Goal: Task Accomplishment & Management: Manage account settings

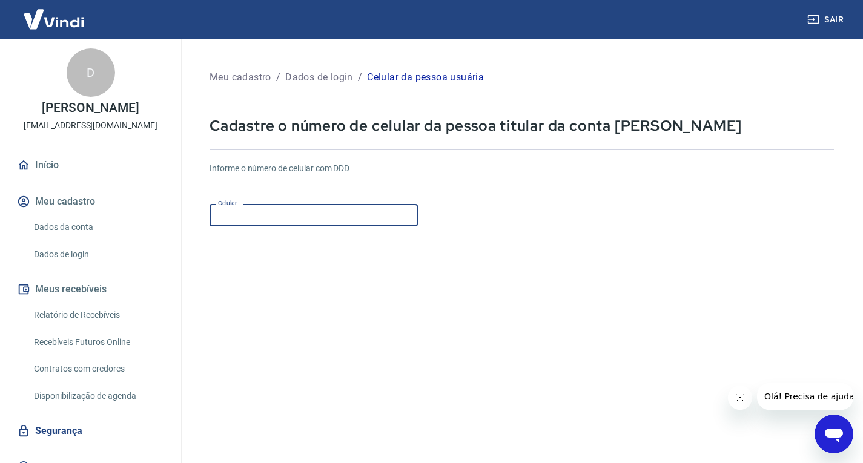
click at [300, 211] on input "Celular" at bounding box center [313, 215] width 208 height 22
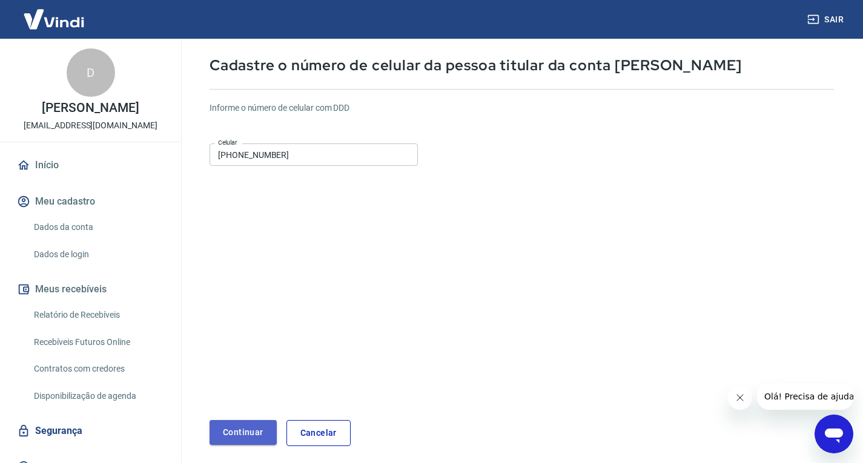
click at [246, 432] on button "Continuar" at bounding box center [242, 432] width 67 height 25
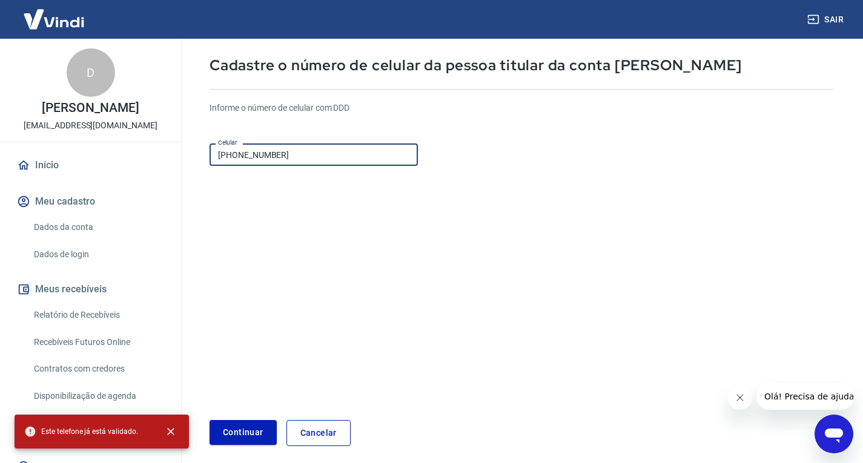
drag, startPoint x: 303, startPoint y: 153, endPoint x: 204, endPoint y: 165, distance: 100.0
click at [204, 165] on div "Meu cadastro / Dados de login / Celular da pessoa usuária Cadastre o número de …" at bounding box center [521, 227] width 653 height 468
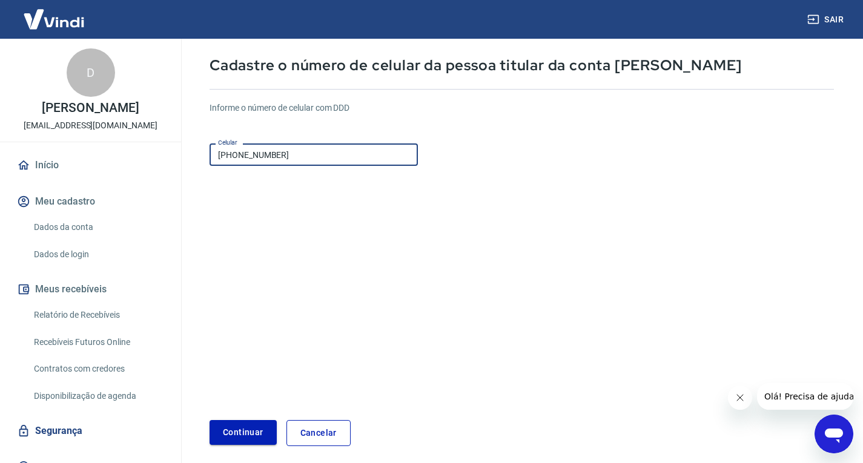
type input "[PHONE_NUMBER]"
click at [245, 440] on button "Continuar" at bounding box center [242, 432] width 67 height 25
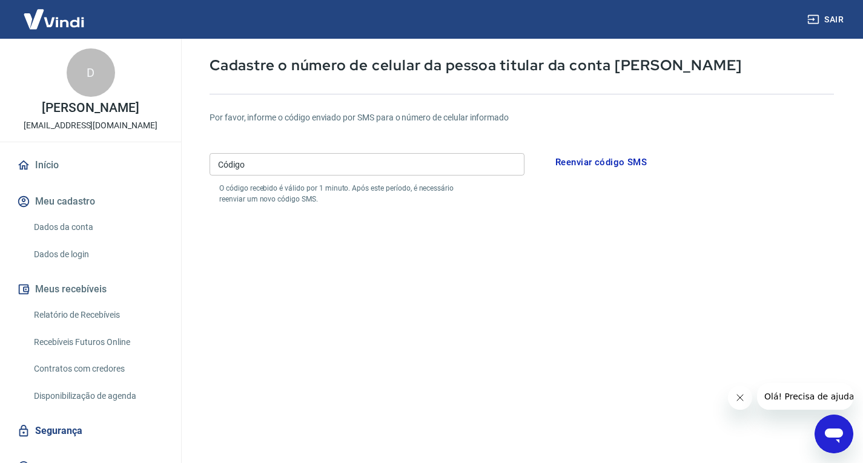
click at [333, 159] on input "Código" at bounding box center [366, 164] width 315 height 22
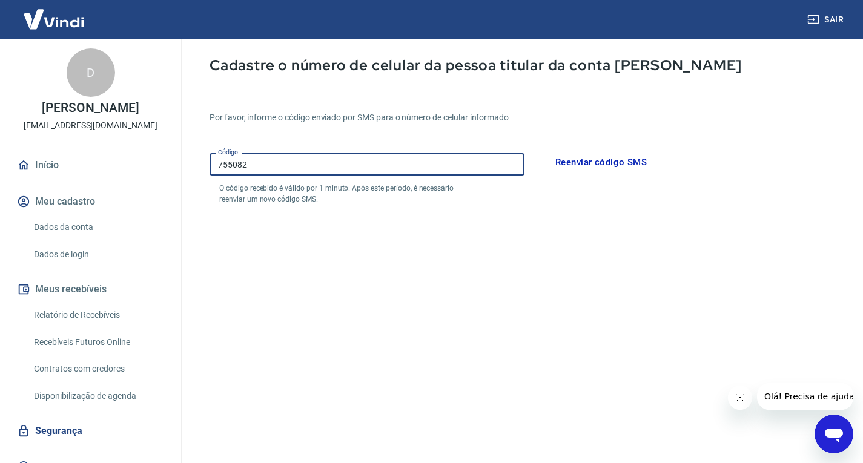
click at [344, 163] on input "755082" at bounding box center [366, 164] width 315 height 22
type input "755082"
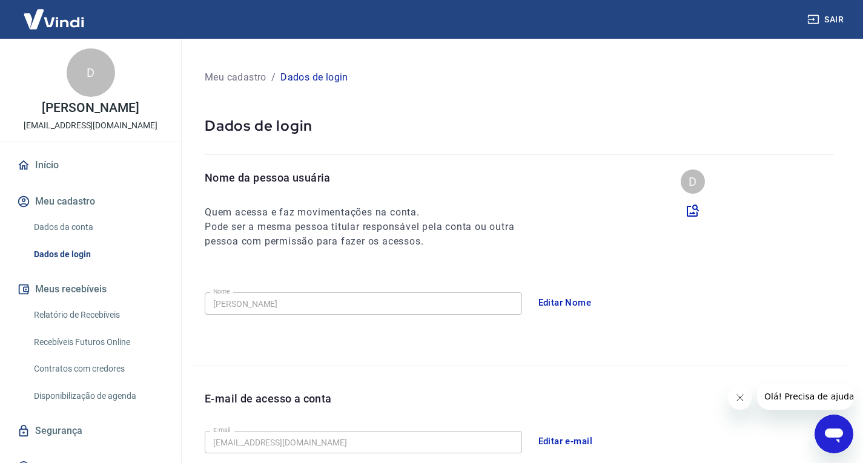
scroll to position [312, 0]
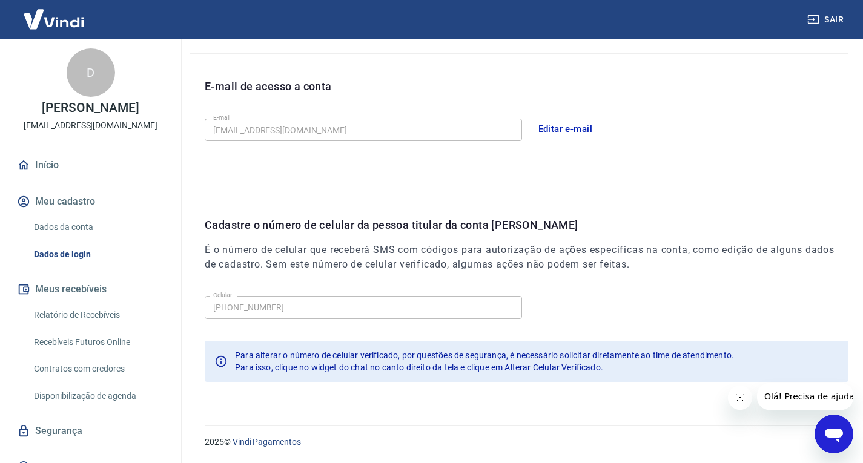
click at [56, 176] on link "Início" at bounding box center [91, 165] width 152 height 27
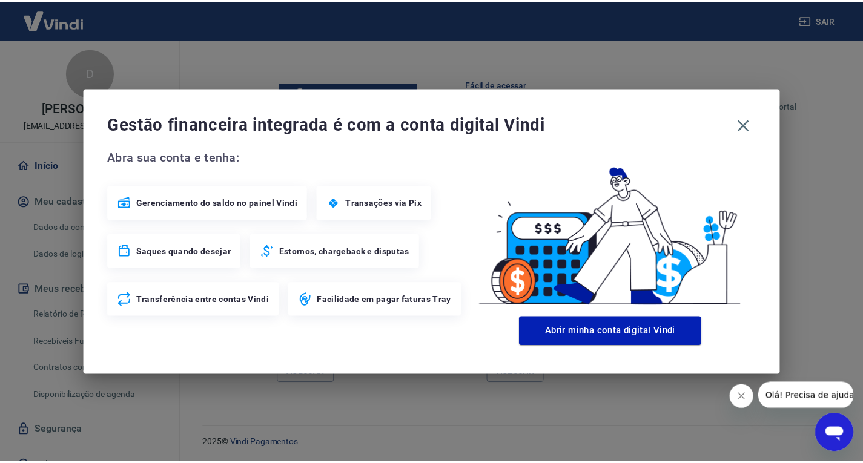
scroll to position [720, 0]
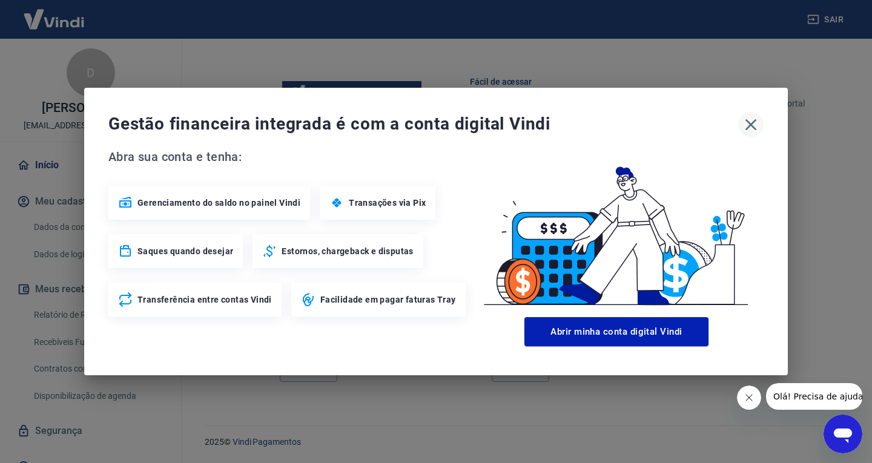
drag, startPoint x: 753, startPoint y: 124, endPoint x: 697, endPoint y: 153, distance: 63.4
click at [753, 125] on icon "button" at bounding box center [750, 124] width 19 height 19
